Goal: Use online tool/utility

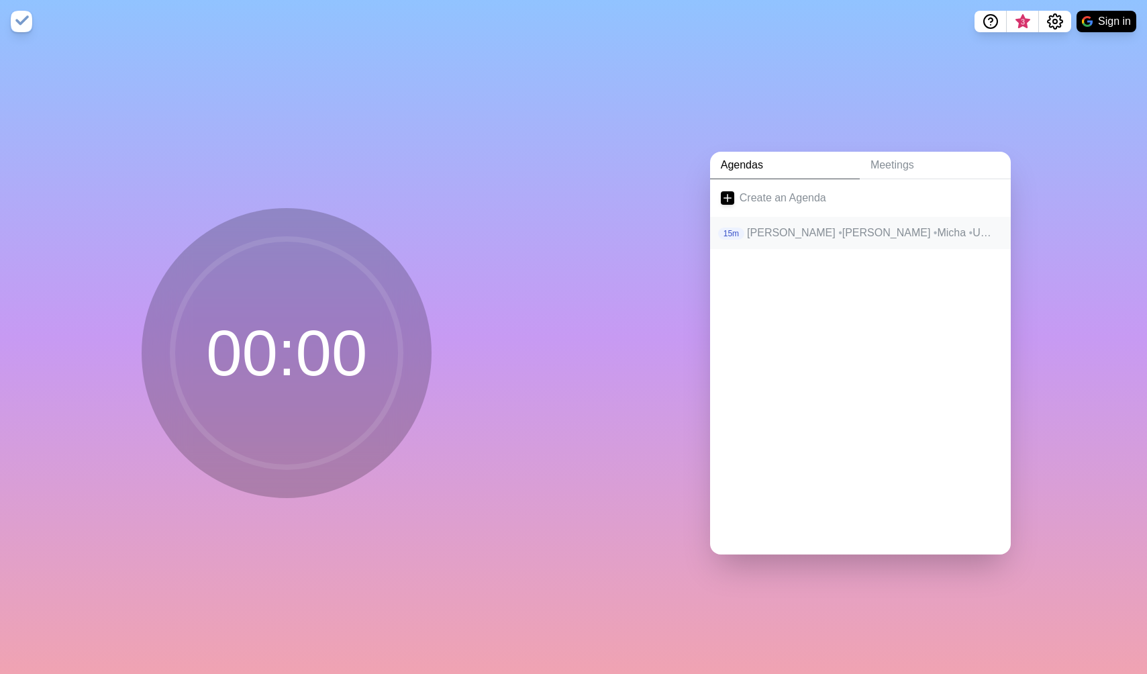
click at [792, 231] on p "Heiko • Alex • Micha • Umair • Jan" at bounding box center [873, 233] width 253 height 16
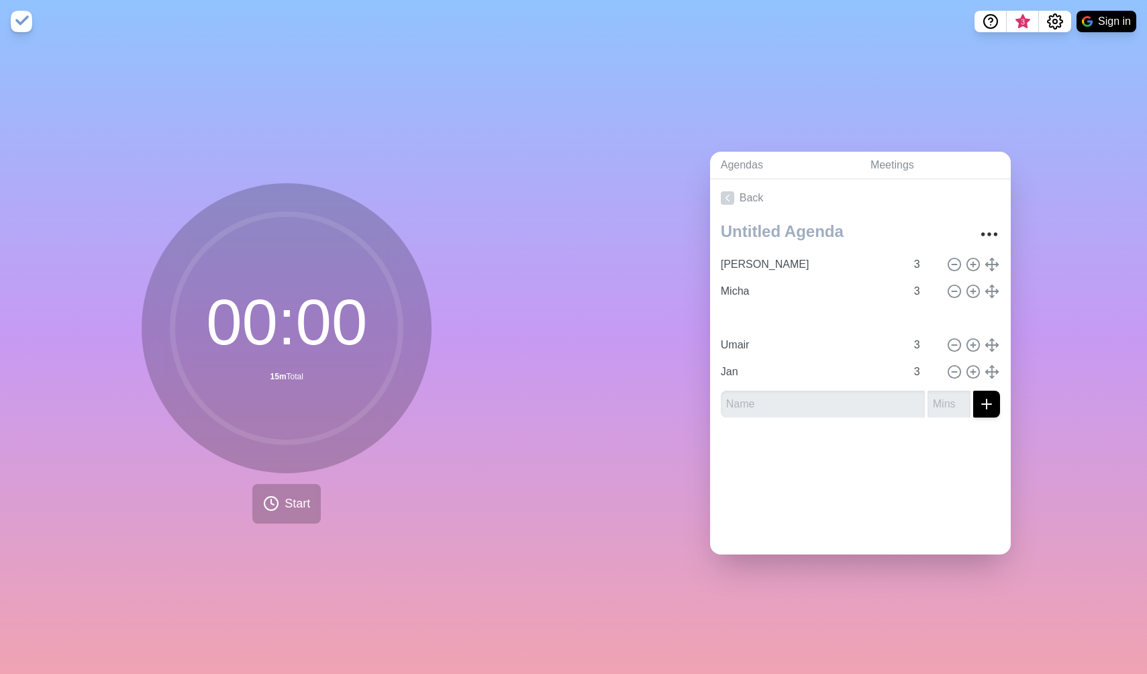
type input "Micha"
type input "[PERSON_NAME]"
type input "Umair"
type input "Micha"
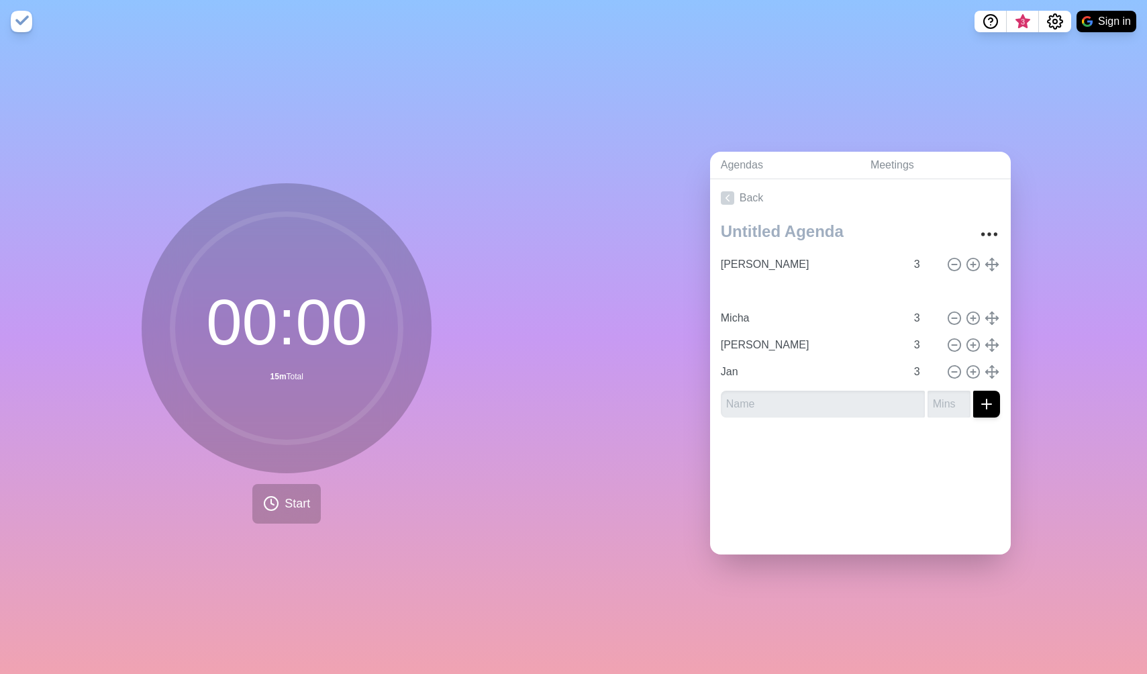
type input "[PERSON_NAME]"
type input "Jan"
type input "Micha"
type input "[PERSON_NAME]"
type input "Micha"
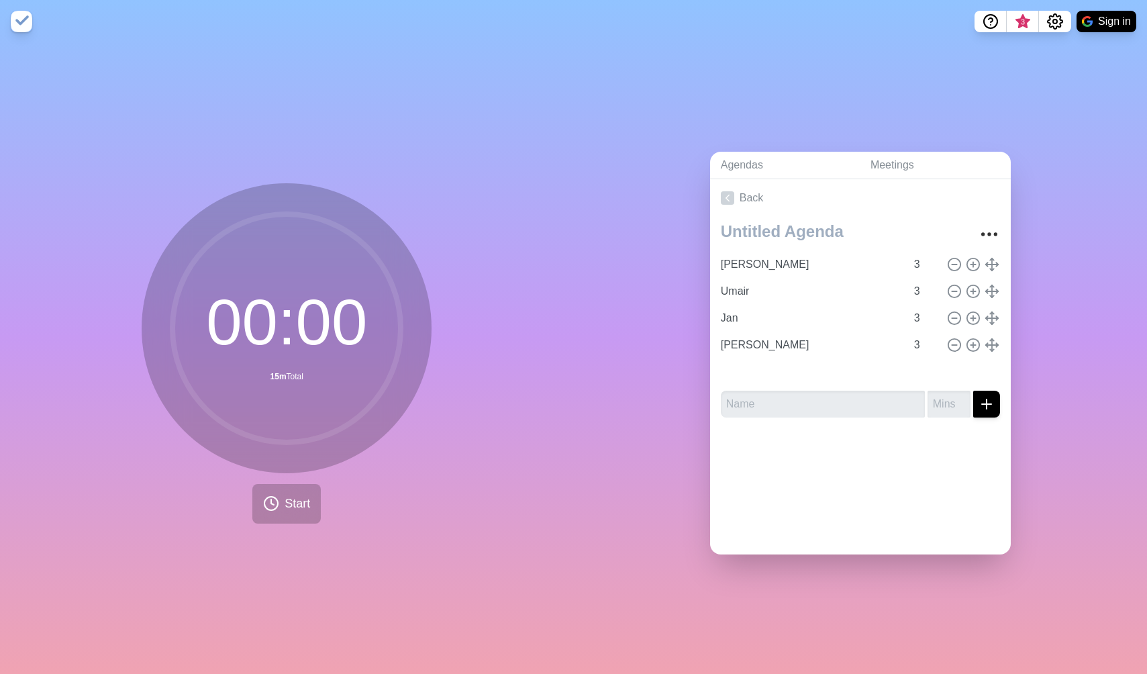
type input "[PERSON_NAME]"
click at [299, 501] on span "Start" at bounding box center [298, 504] width 26 height 18
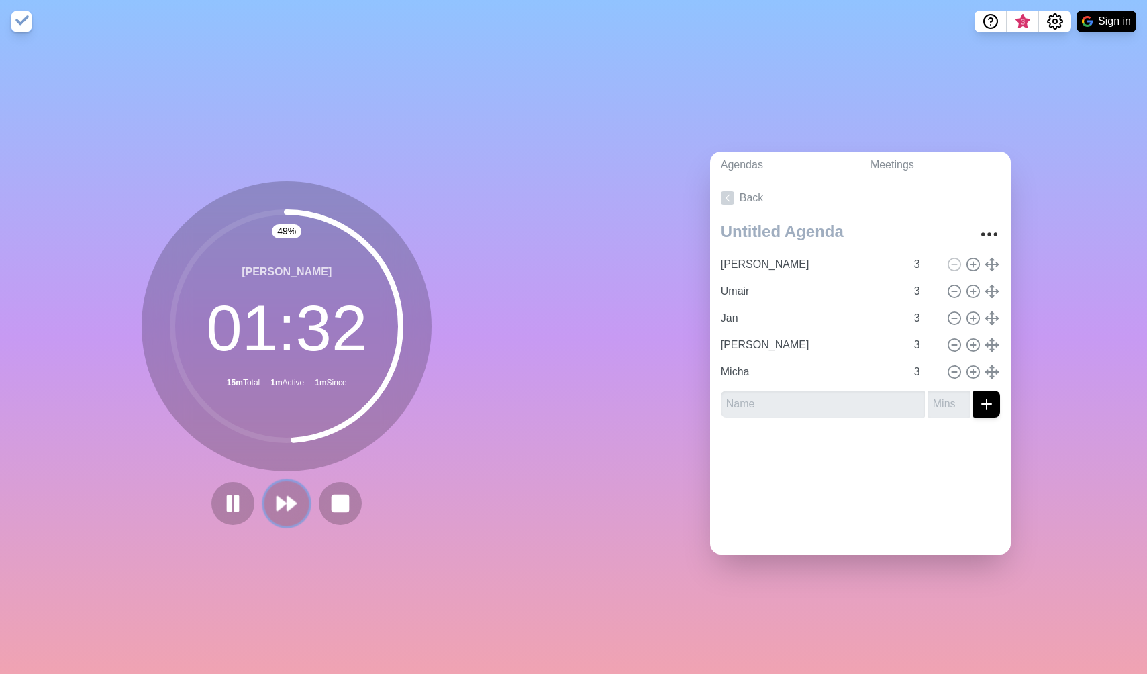
click at [282, 501] on polygon at bounding box center [281, 503] width 9 height 13
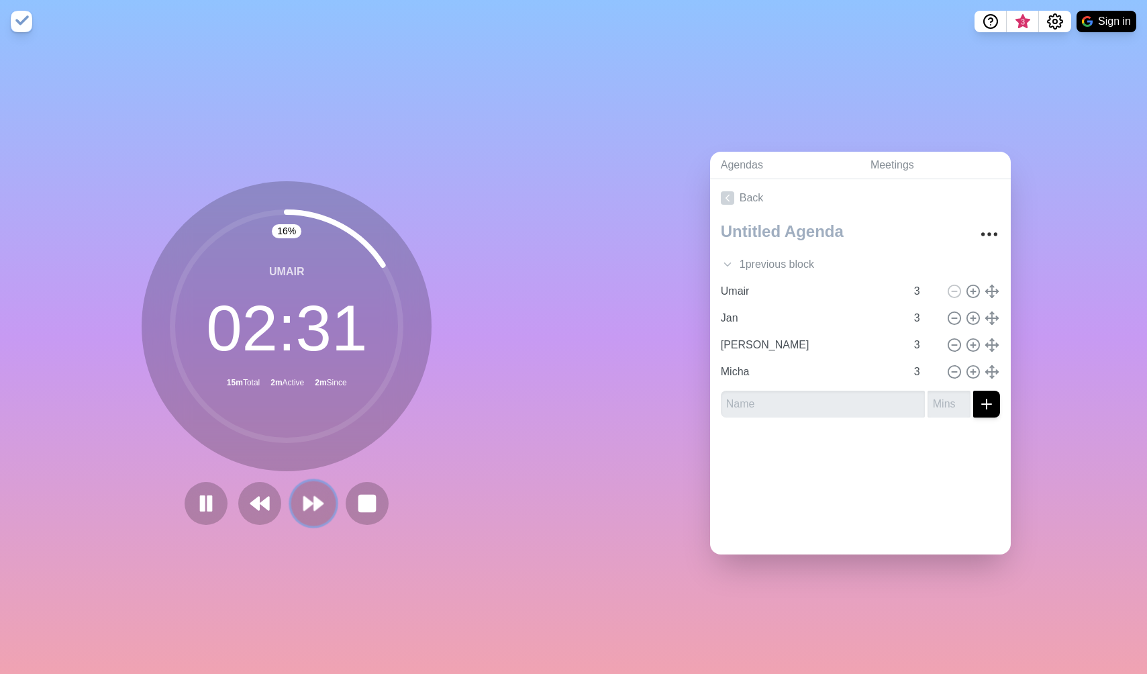
click at [323, 512] on icon at bounding box center [313, 503] width 23 height 23
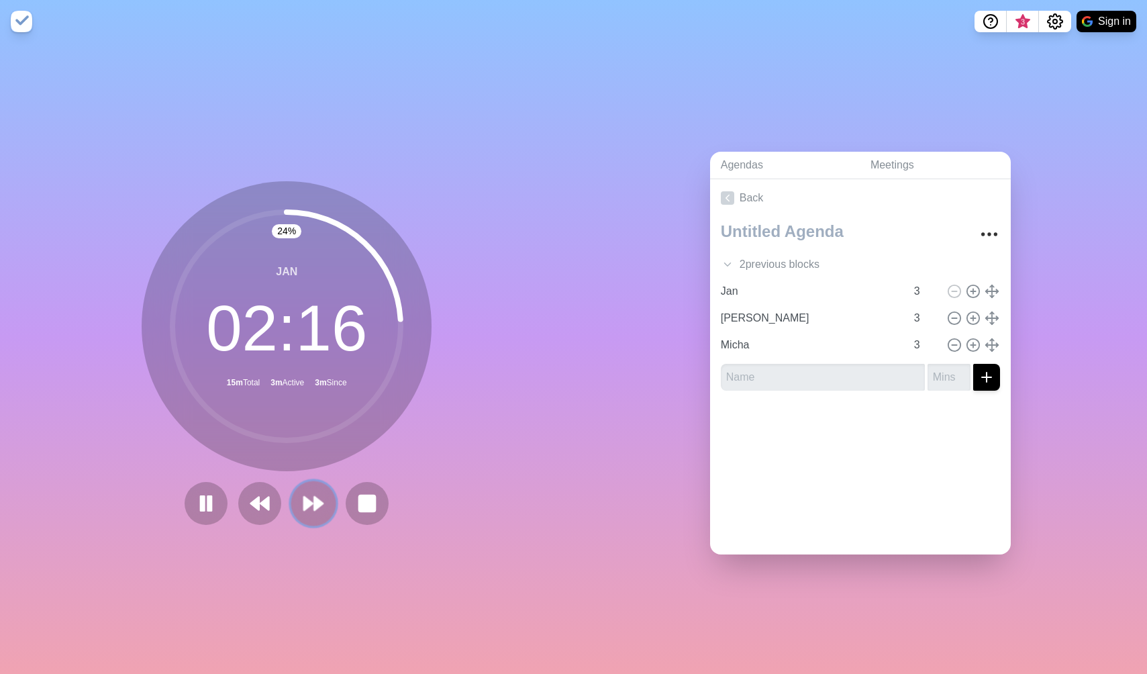
click at [314, 498] on icon at bounding box center [313, 503] width 23 height 23
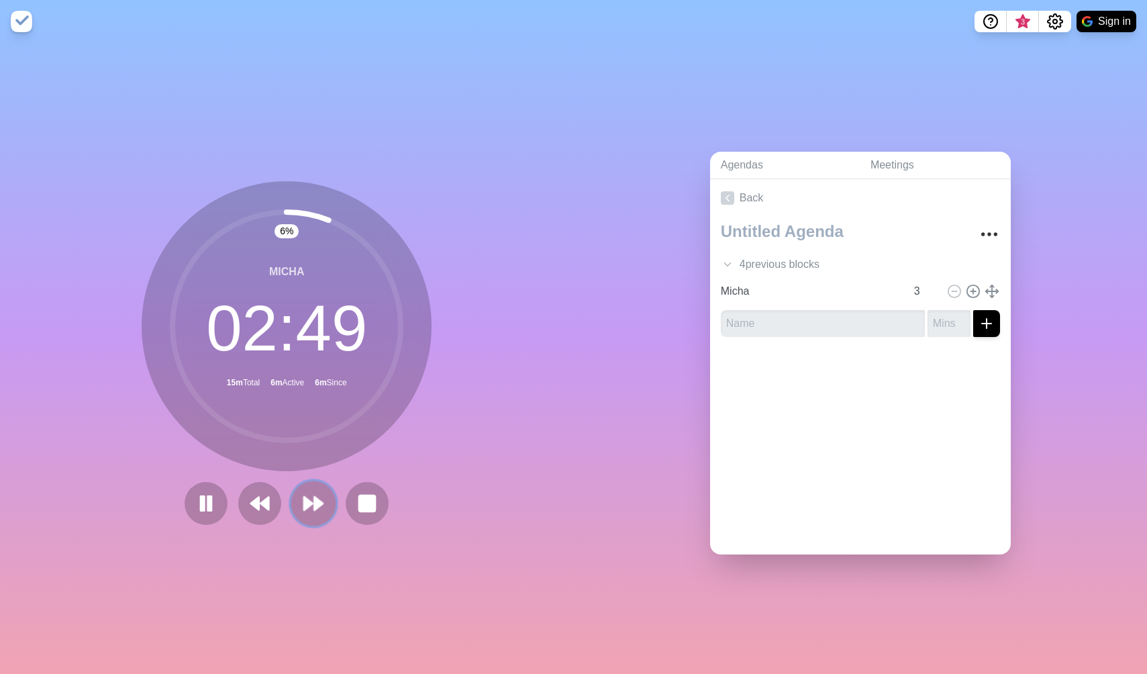
click at [314, 490] on button at bounding box center [313, 503] width 45 height 45
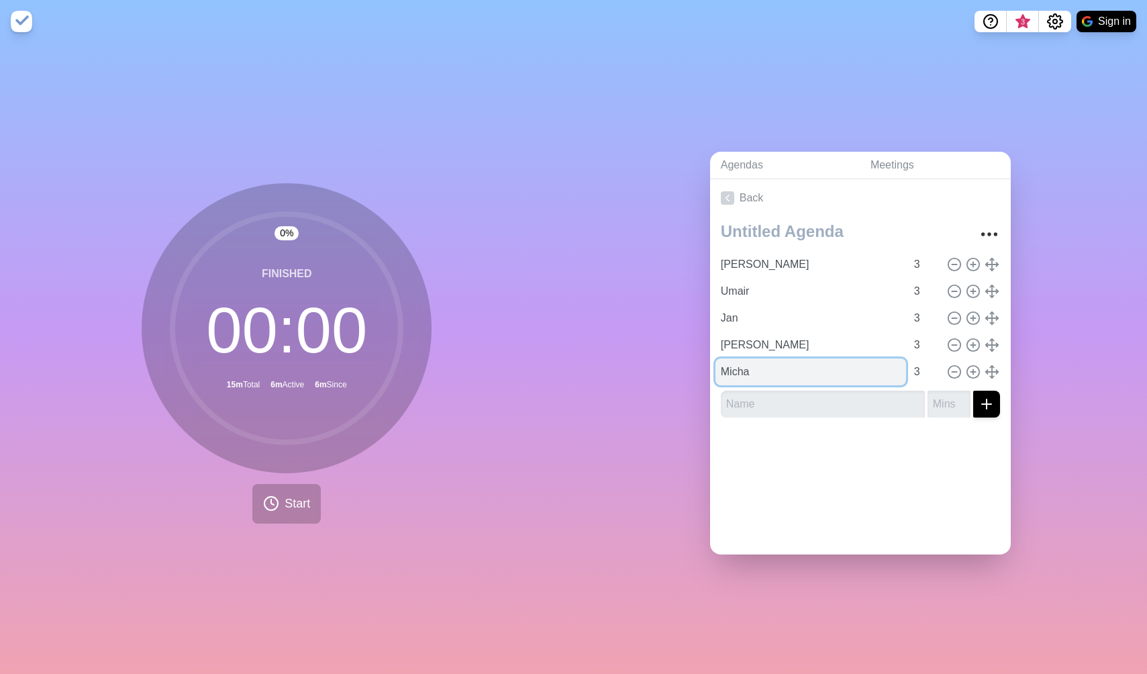
click at [735, 373] on input "Micha" at bounding box center [811, 372] width 191 height 27
click at [707, 371] on div "Agendas Meetings Back [PERSON_NAME] 3 Umair [DATE] 3 Heiko 3 Micha 3" at bounding box center [861, 358] width 574 height 631
click at [728, 370] on input "Micha" at bounding box center [811, 372] width 191 height 27
